Goal: Task Accomplishment & Management: Manage account settings

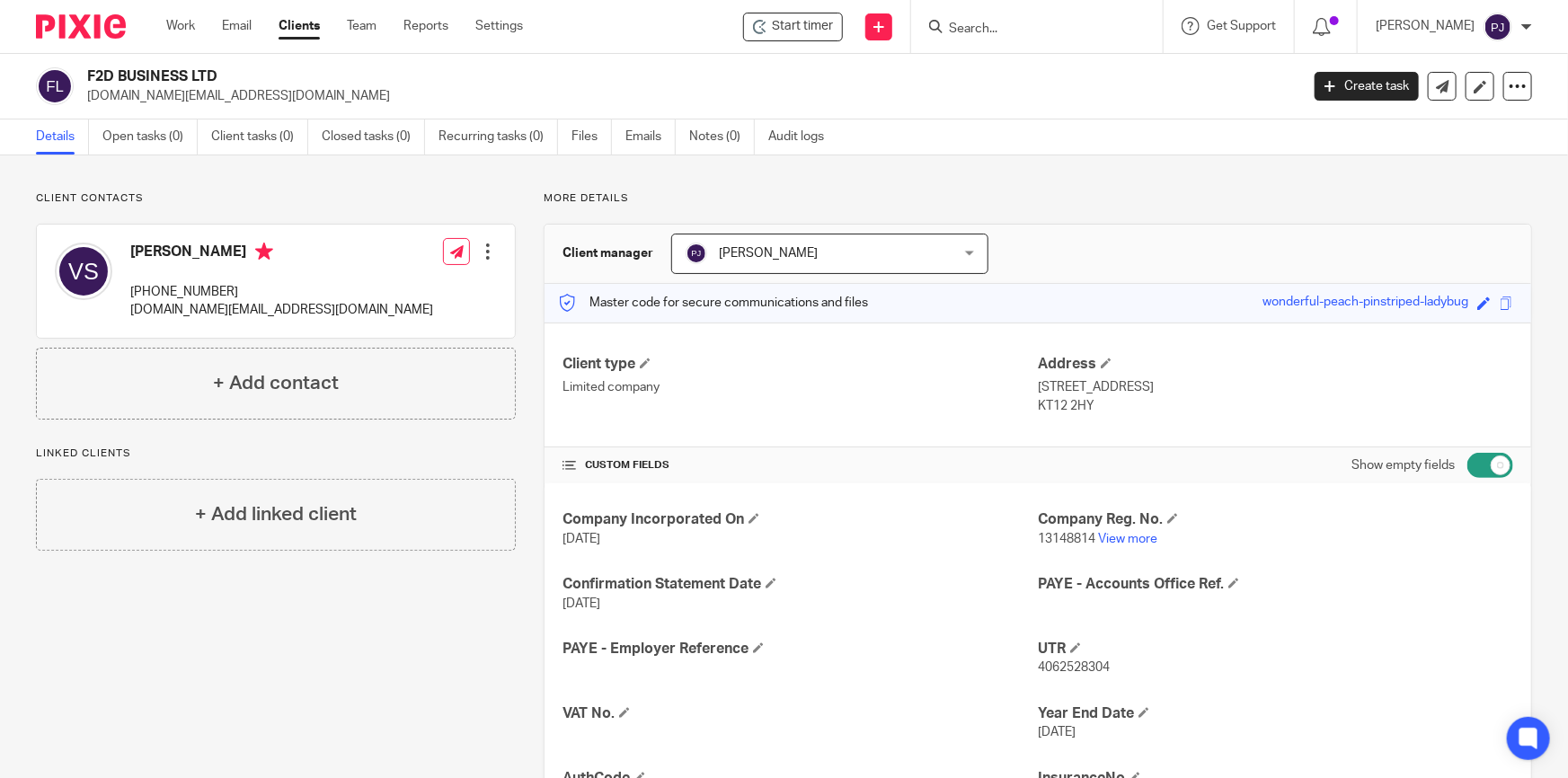
click at [1031, 29] on input "Search" at bounding box center [1027, 29] width 162 height 16
type input "ab copians"
click button "submit" at bounding box center [0, 0] width 0 height 0
click at [1034, 63] on link at bounding box center [1054, 69] width 223 height 27
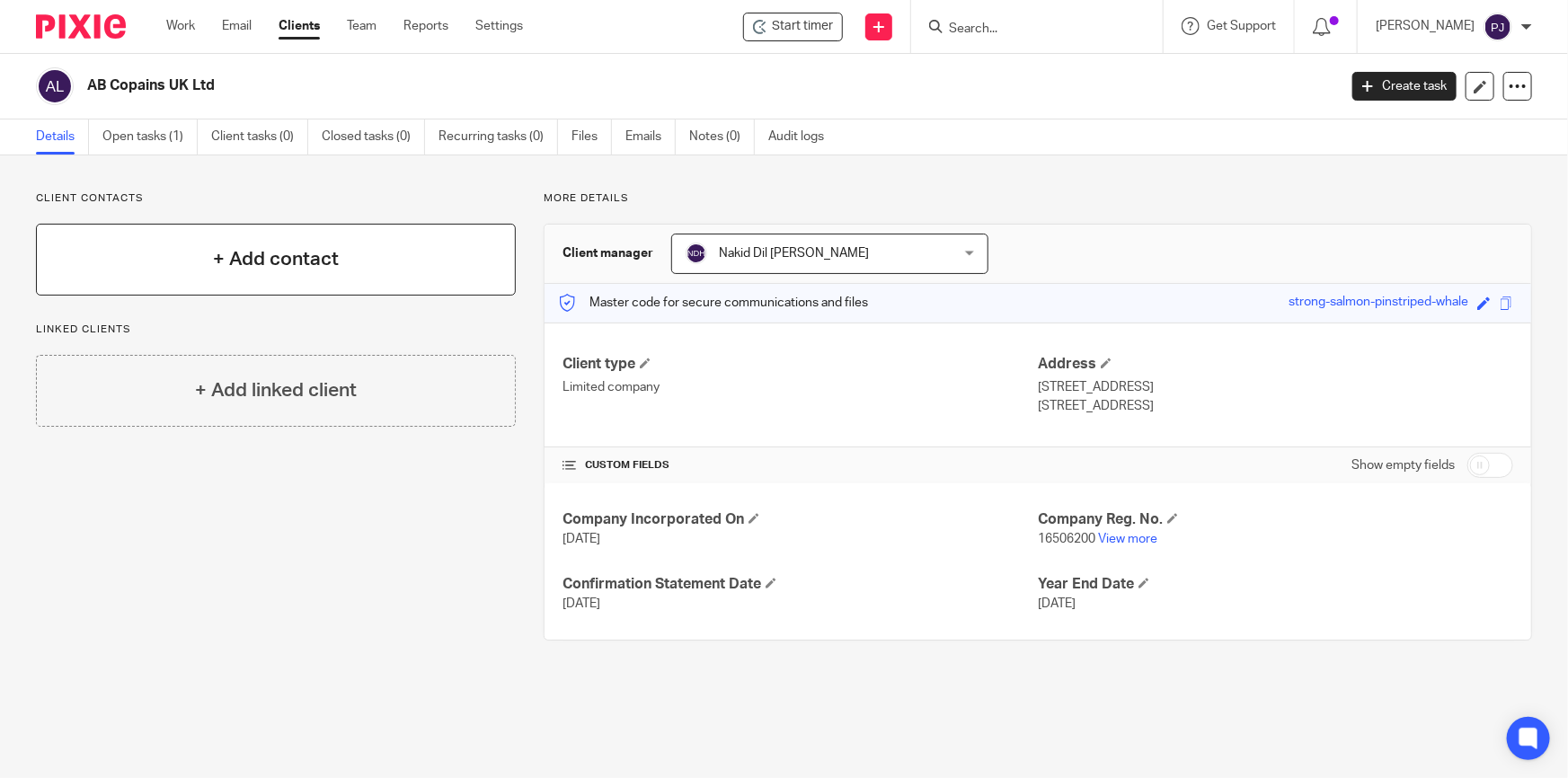
click at [278, 270] on h4 "+ Add contact" at bounding box center [276, 259] width 126 height 28
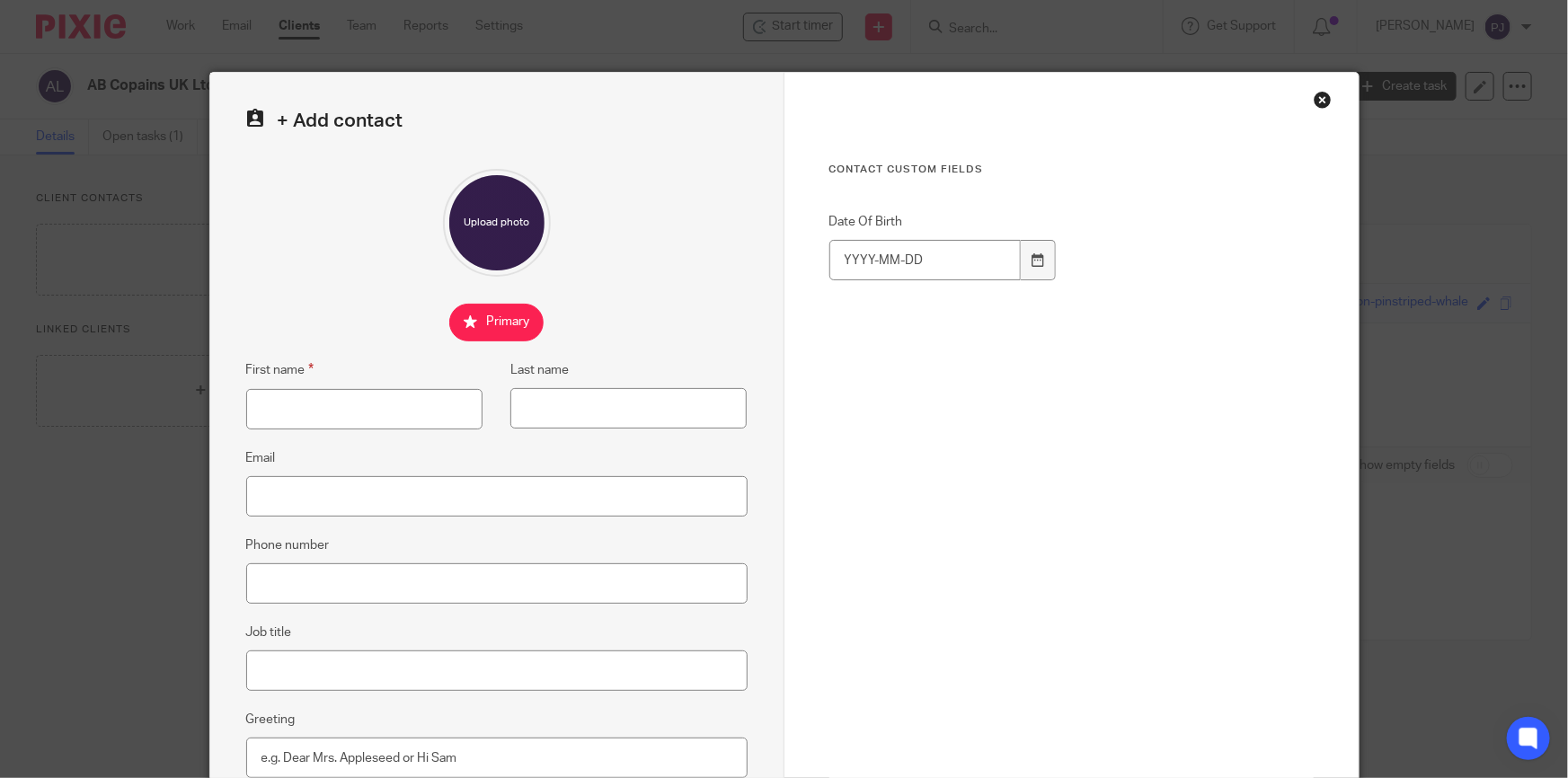
click at [1314, 98] on div "Close this dialog window" at bounding box center [1322, 99] width 18 height 18
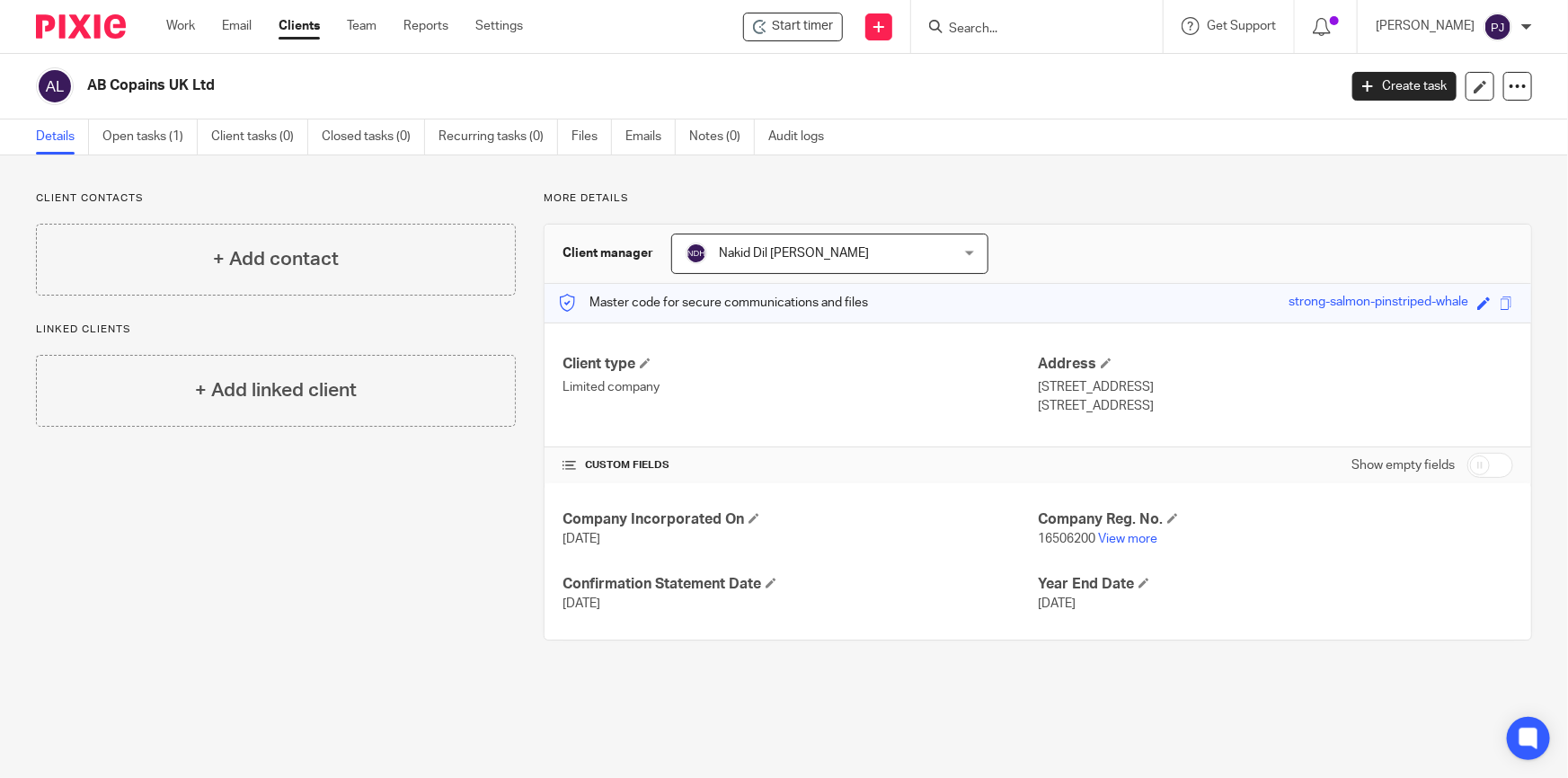
click at [1483, 461] on input "checkbox" at bounding box center [1490, 465] width 46 height 25
checkbox input "true"
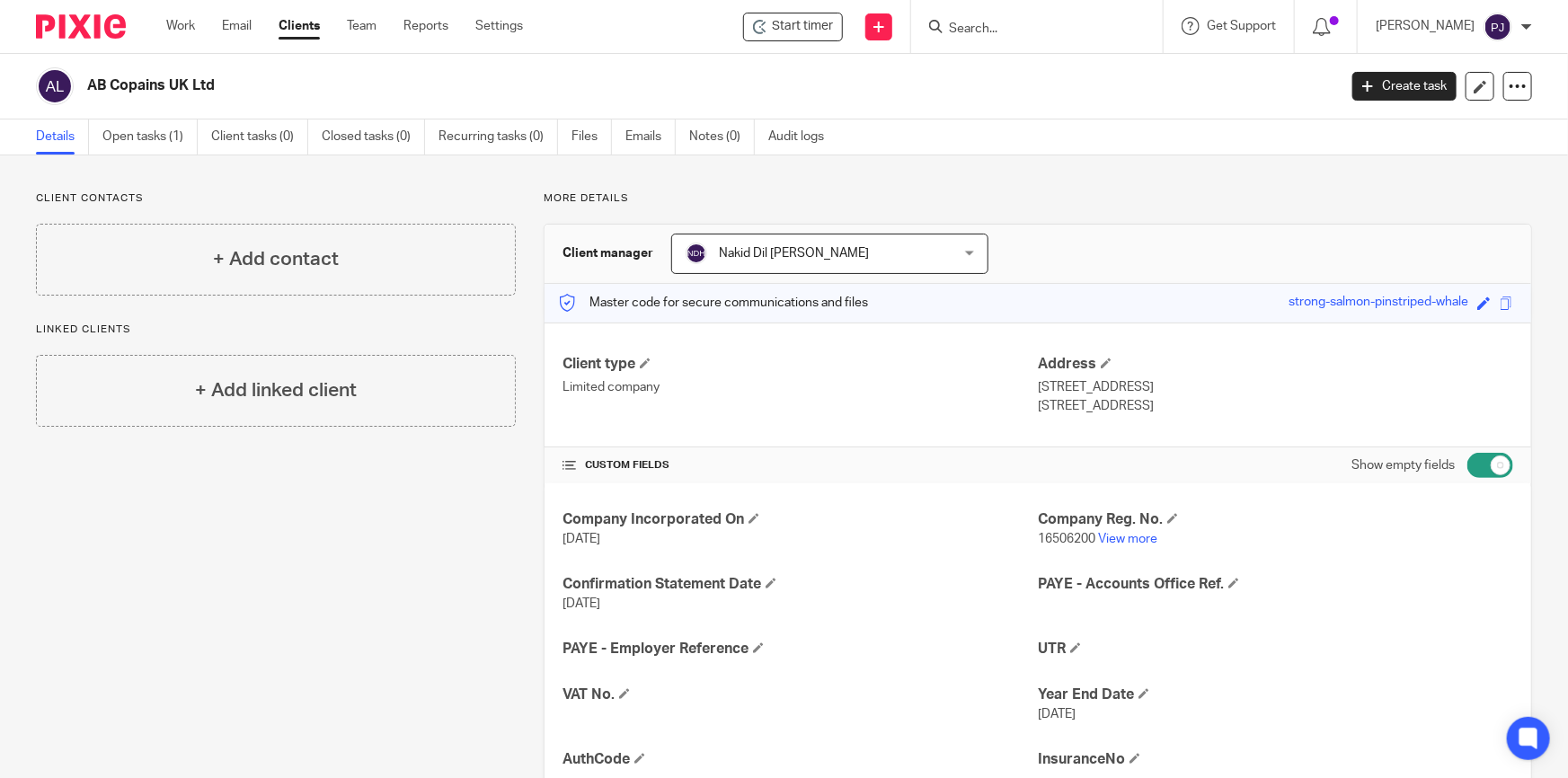
scroll to position [244, 0]
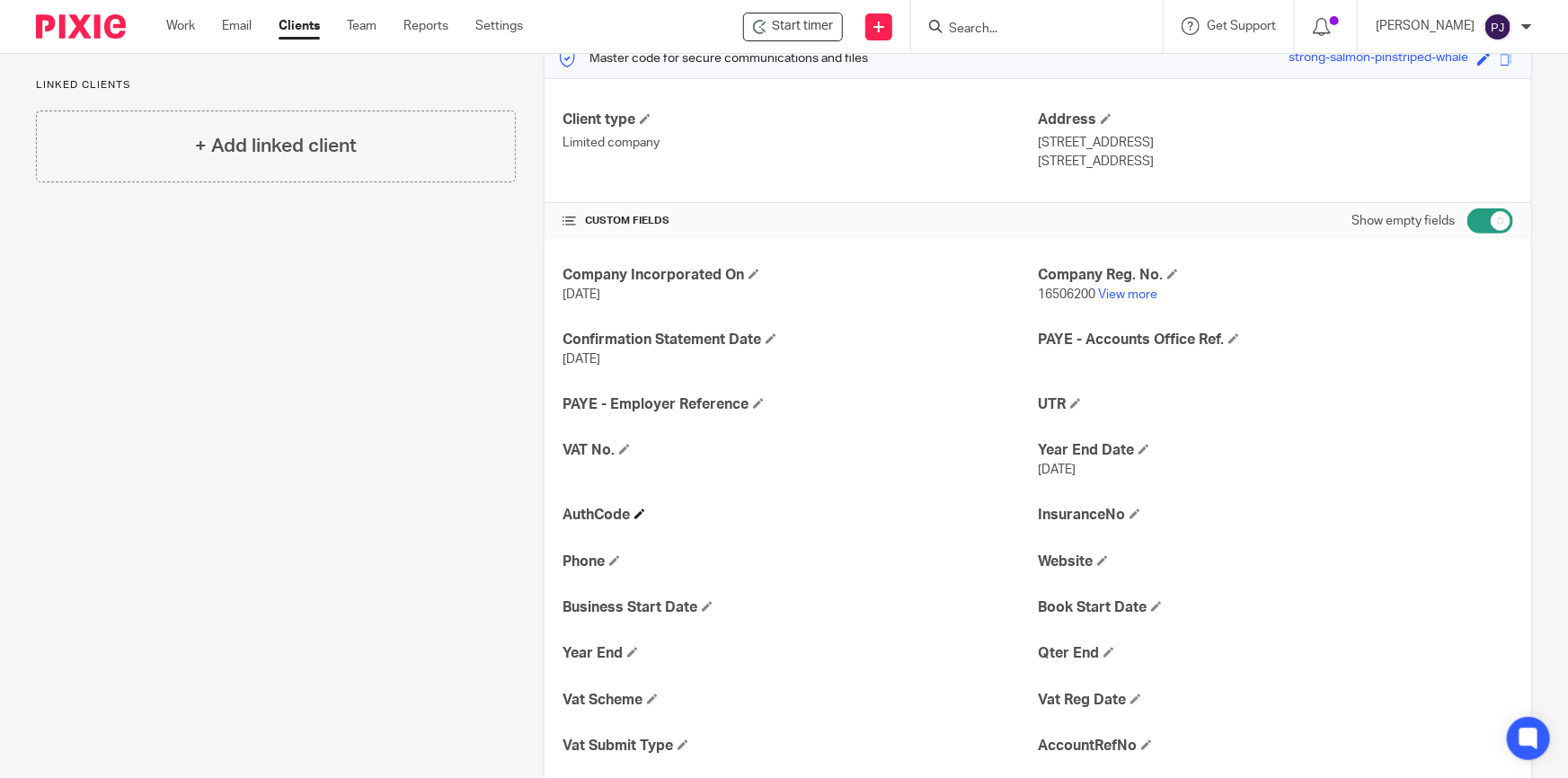
click at [648, 512] on h4 "AuthCode" at bounding box center [800, 515] width 475 height 18
click at [640, 512] on span at bounding box center [640, 514] width 11 height 11
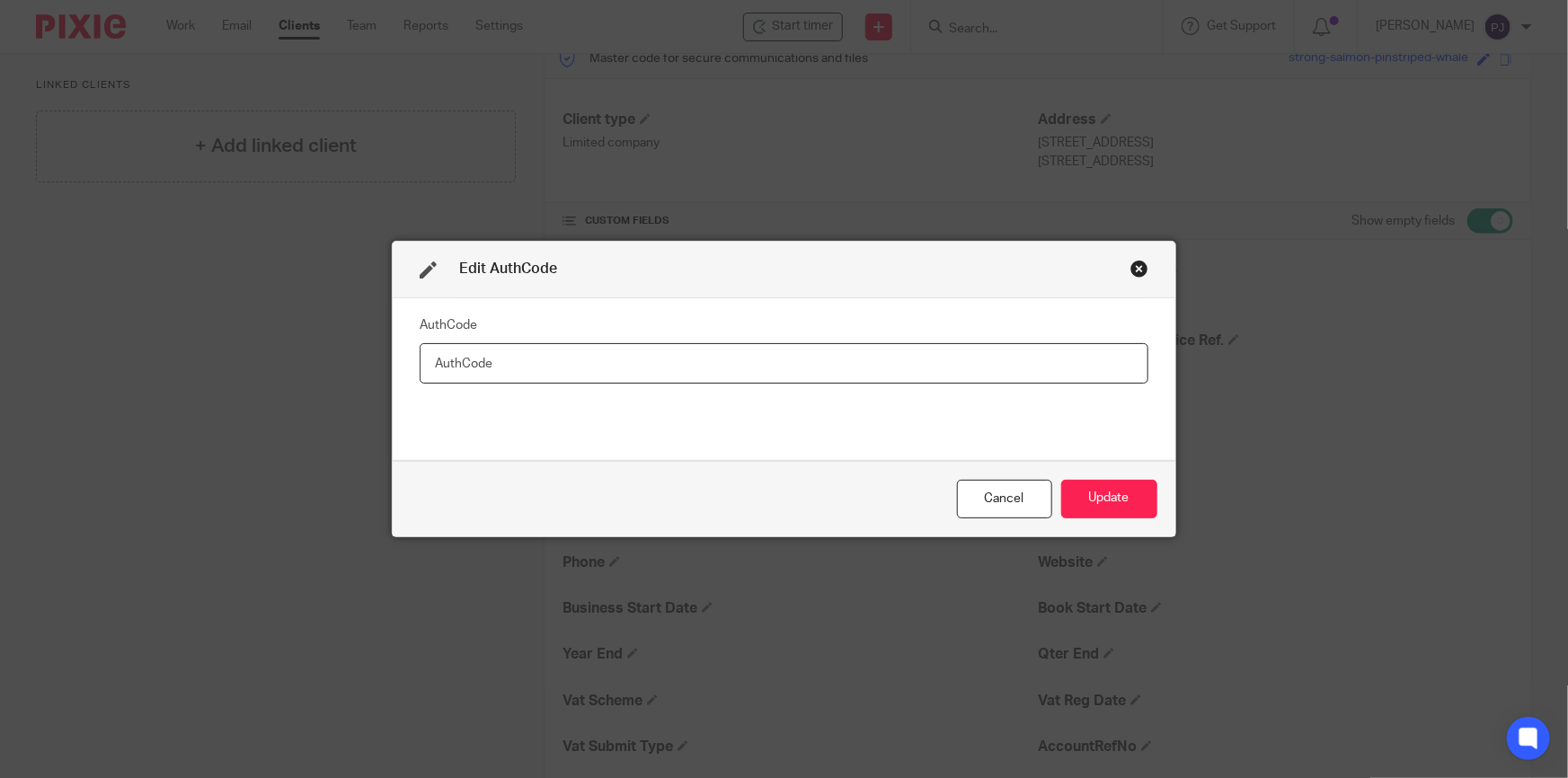
click at [483, 358] on input "text" at bounding box center [784, 363] width 729 height 41
paste input "4ATYQN"
type input "4ATYQN"
click at [1121, 508] on button "Update" at bounding box center [1109, 499] width 96 height 39
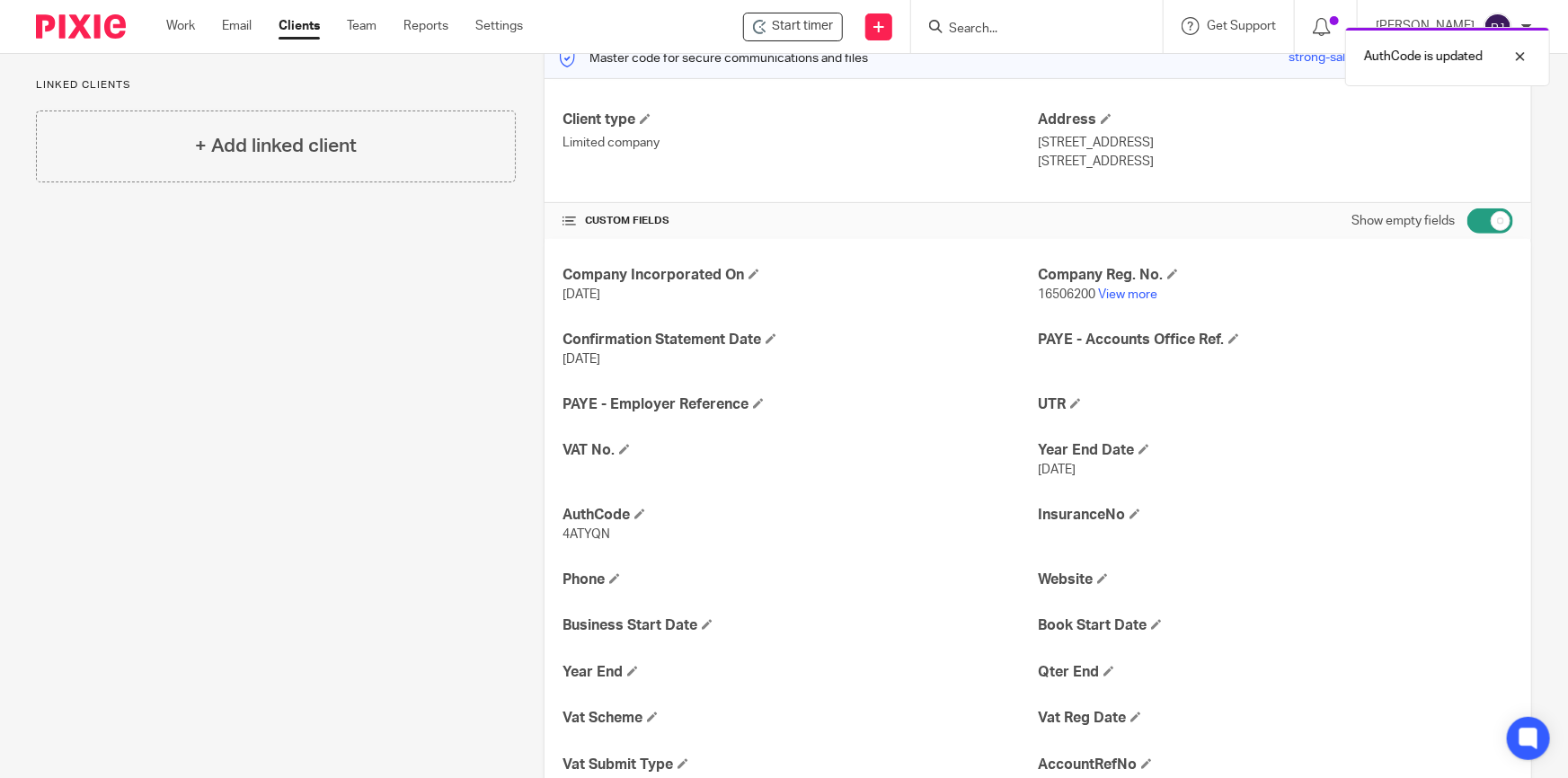
scroll to position [0, 0]
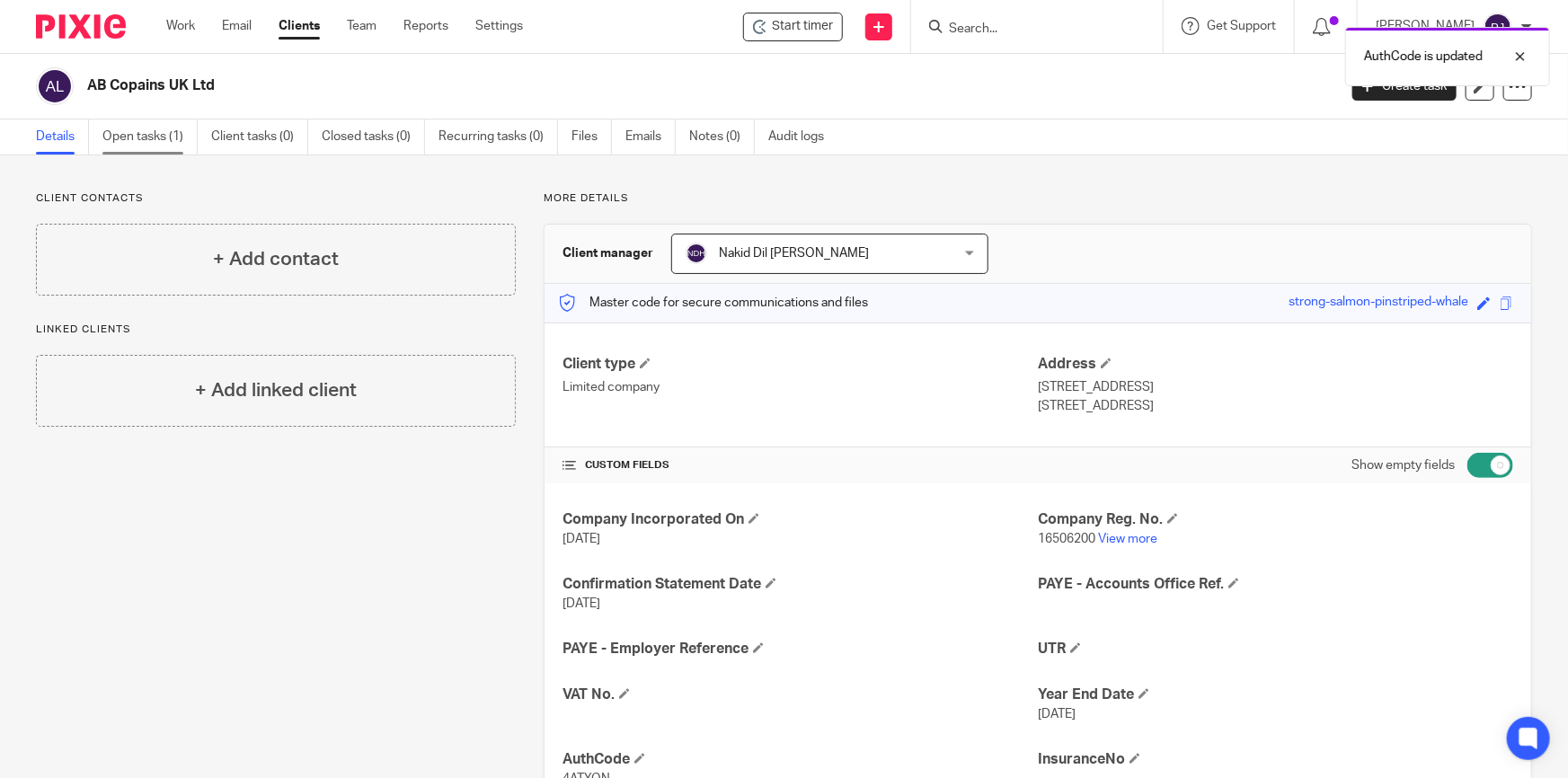
click at [126, 128] on link "Open tasks (1)" at bounding box center [150, 137] width 95 height 35
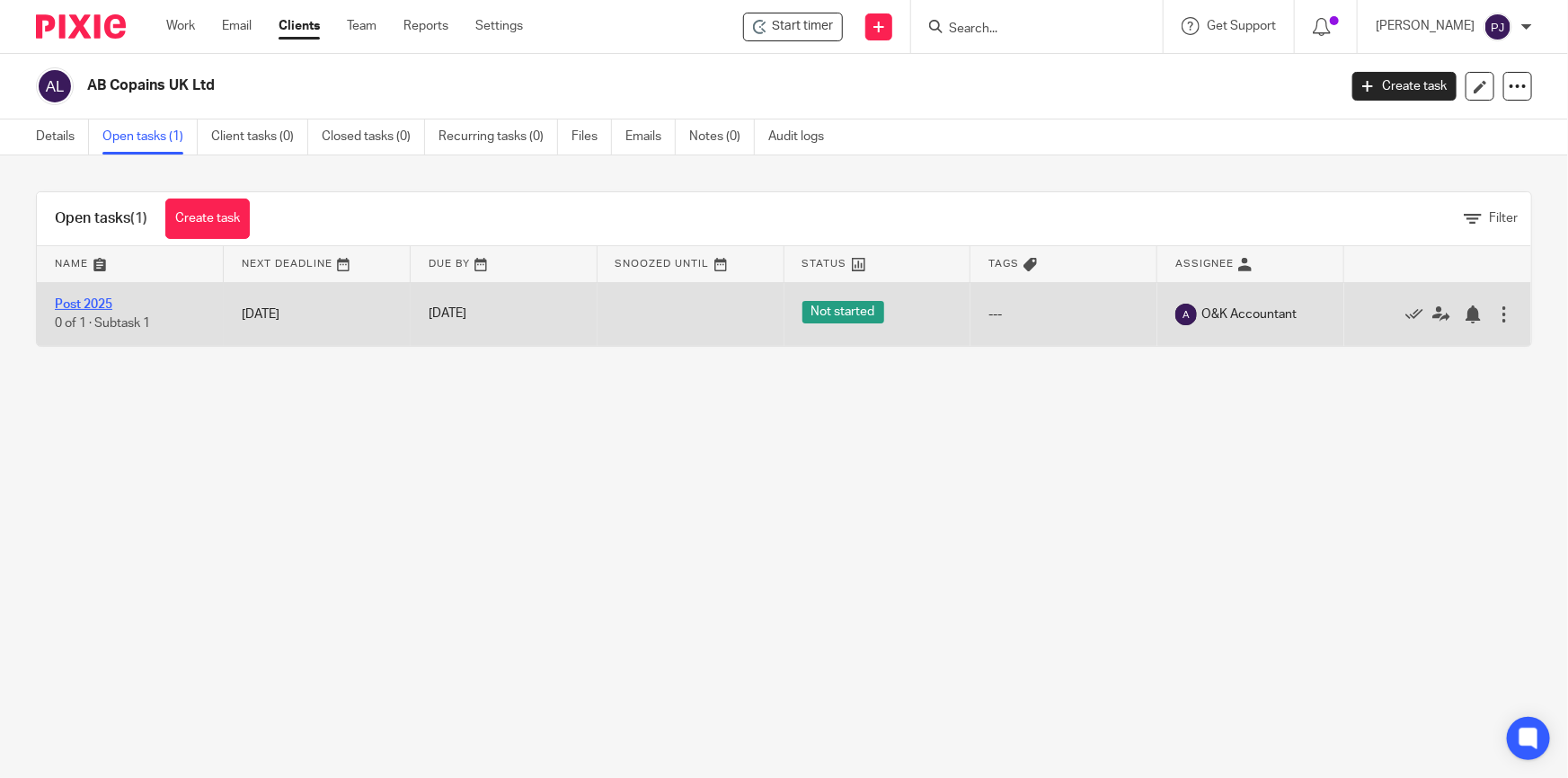
click at [80, 304] on link "Post 2025" at bounding box center [83, 305] width 57 height 13
